Goal: Task Accomplishment & Management: Use online tool/utility

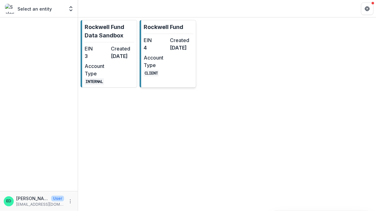
click at [164, 45] on dd "4" at bounding box center [156, 47] width 24 height 7
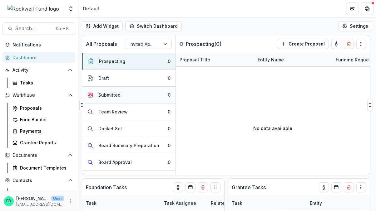
scroll to position [78, 0]
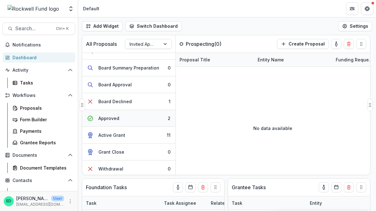
click at [141, 121] on button "Approved 2" at bounding box center [128, 118] width 93 height 17
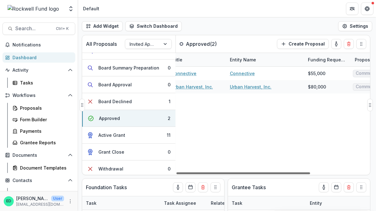
scroll to position [0, 0]
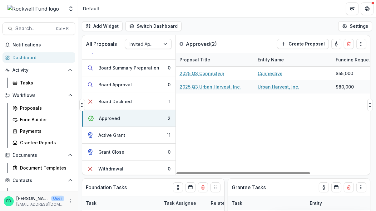
drag, startPoint x: 219, startPoint y: 173, endPoint x: 204, endPoint y: 165, distance: 17.0
click at [204, 173] on div at bounding box center [243, 174] width 134 height 2
click at [22, 110] on div "Proposals" at bounding box center [45, 108] width 50 height 7
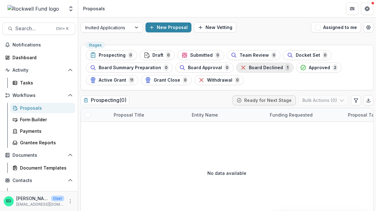
click at [268, 68] on span "Board Declined" at bounding box center [266, 67] width 34 height 5
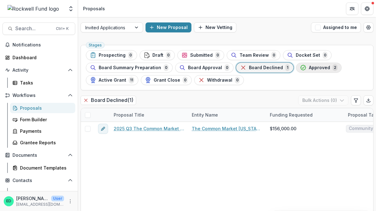
click at [310, 71] on button "Approved 2" at bounding box center [319, 68] width 46 height 10
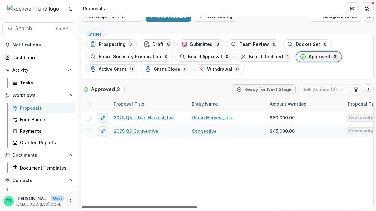
drag, startPoint x: 155, startPoint y: 207, endPoint x: 126, endPoint y: 202, distance: 29.1
click at [126, 207] on div at bounding box center [138, 208] width 115 height 2
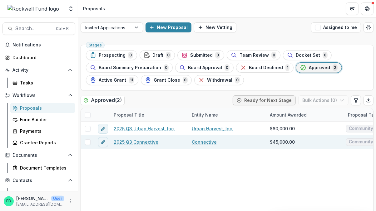
click at [138, 146] on div "2025 Q3 Connective" at bounding box center [149, 141] width 78 height 13
click at [138, 144] on div "2025 Q3 Connective" at bounding box center [149, 141] width 78 height 13
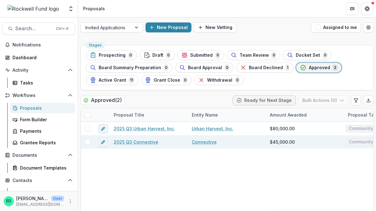
click at [145, 138] on div "2025 Q3 Connective" at bounding box center [149, 141] width 78 height 13
click at [145, 140] on link "2025 Q3 Connective" at bounding box center [136, 142] width 45 height 7
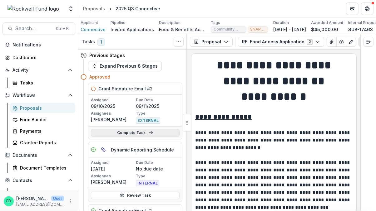
click at [137, 135] on link "Complete Task" at bounding box center [135, 132] width 89 height 7
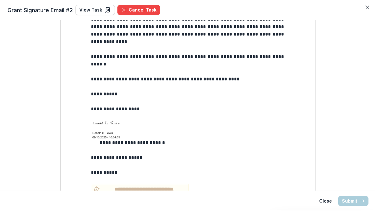
scroll to position [787, 0]
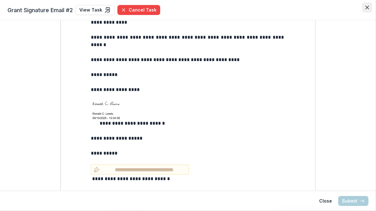
click at [369, 9] on button "Close" at bounding box center [367, 7] width 10 height 10
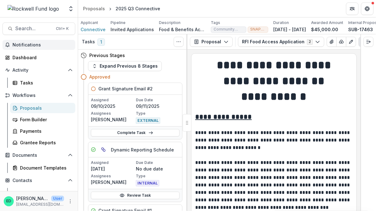
click at [21, 42] on span "Notifications" at bounding box center [42, 44] width 60 height 5
click at [16, 59] on div "Dashboard" at bounding box center [41, 57] width 58 height 7
